Goal: Information Seeking & Learning: Learn about a topic

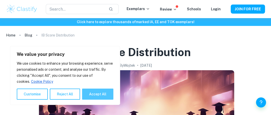
click at [93, 91] on button "Accept All" at bounding box center [97, 93] width 31 height 11
checkbox input "true"
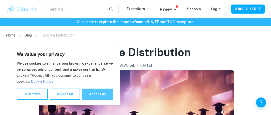
checkbox input "true"
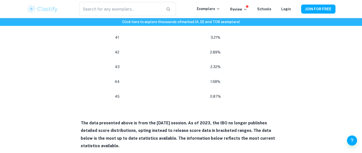
scroll to position [832, 0]
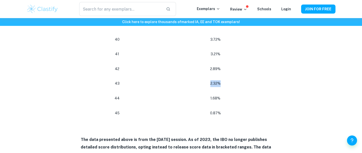
drag, startPoint x: 225, startPoint y: 76, endPoint x: 209, endPoint y: 77, distance: 16.6
click at [209, 80] on p "2.32%" at bounding box center [215, 83] width 120 height 7
drag, startPoint x: 209, startPoint y: 77, endPoint x: 226, endPoint y: 104, distance: 31.9
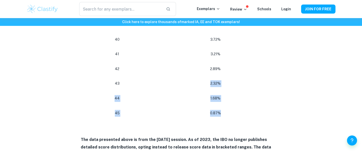
click at [226, 110] on p "0.87%" at bounding box center [215, 113] width 120 height 7
drag, startPoint x: 226, startPoint y: 104, endPoint x: 210, endPoint y: 72, distance: 35.9
click at [210, 76] on td "2.32%" at bounding box center [216, 83] width 130 height 15
drag, startPoint x: 221, startPoint y: 107, endPoint x: 205, endPoint y: 88, distance: 24.7
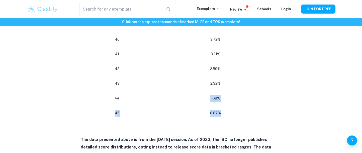
click at [205, 95] on p "1.68%" at bounding box center [215, 98] width 120 height 7
drag, startPoint x: 205, startPoint y: 88, endPoint x: 229, endPoint y: 107, distance: 30.3
click at [229, 110] on p "0.87%" at bounding box center [215, 113] width 120 height 7
